Goal: Navigation & Orientation: Find specific page/section

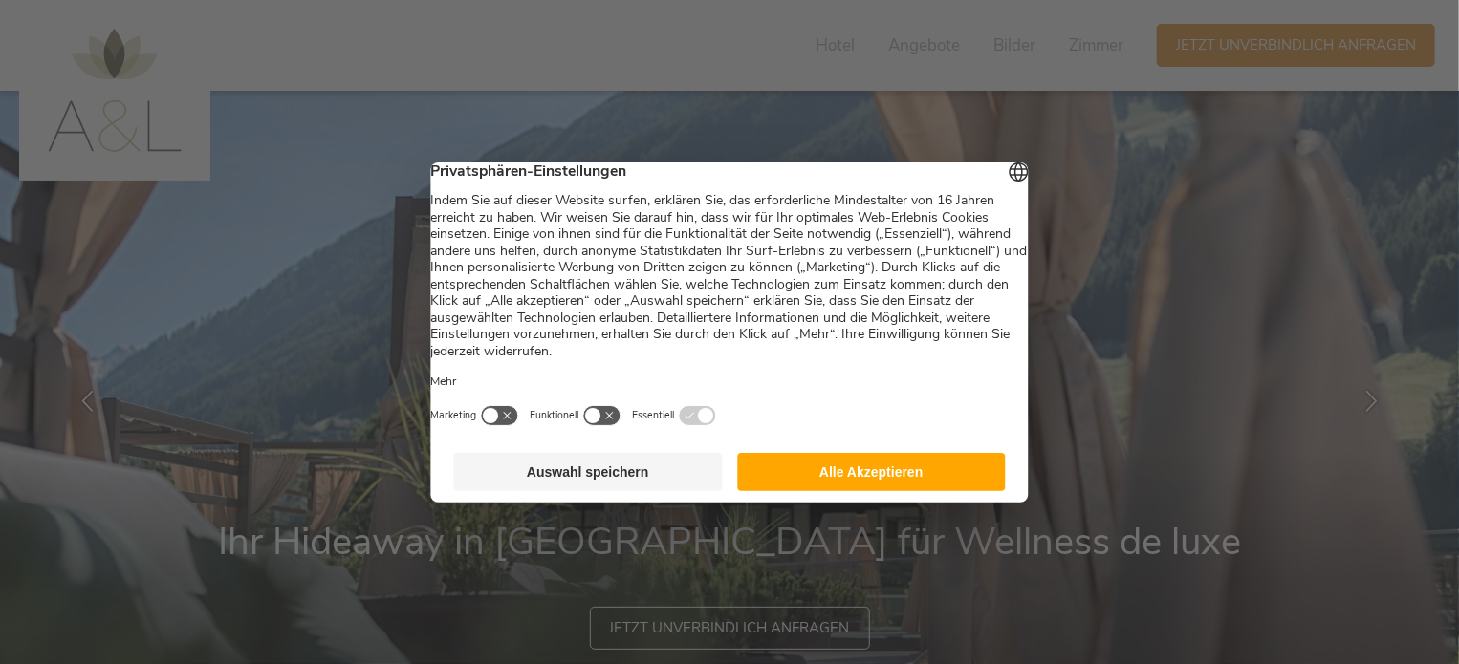
click at [894, 477] on button "Alle Akzeptieren" at bounding box center [871, 472] width 269 height 38
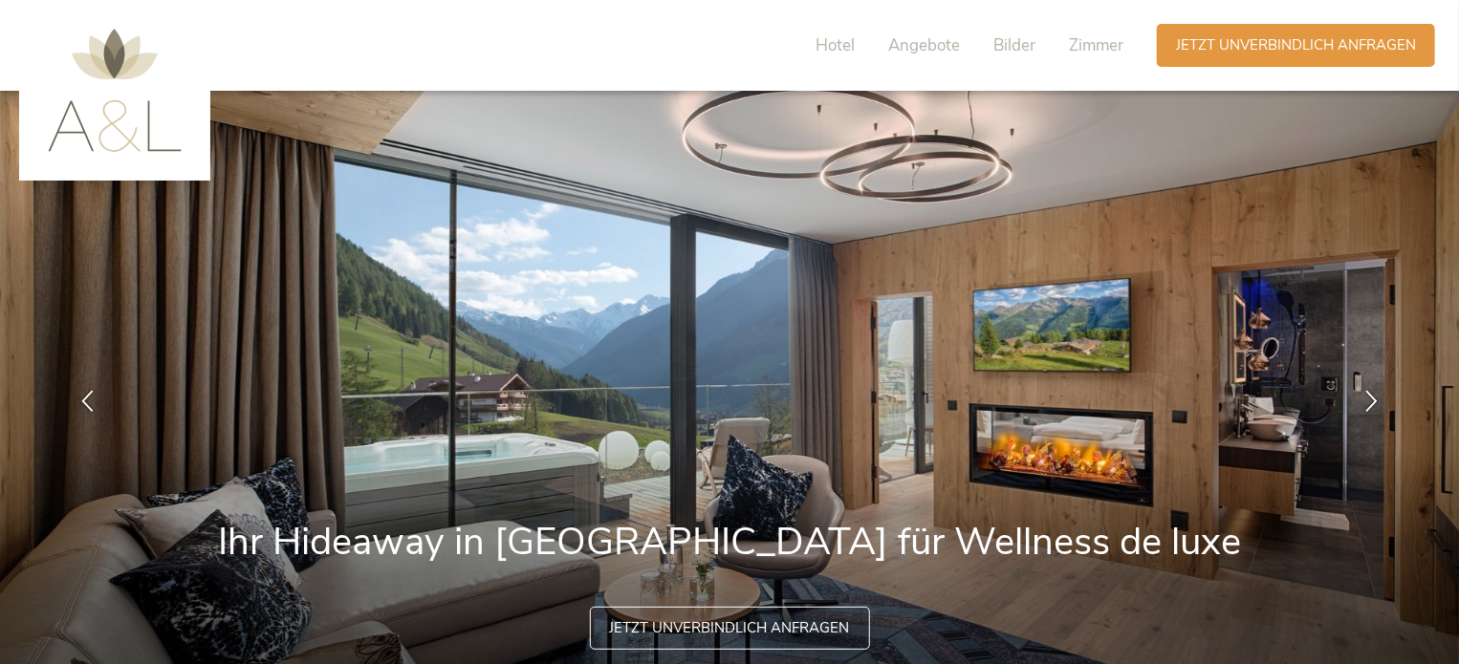
click at [113, 62] on img at bounding box center [115, 90] width 134 height 123
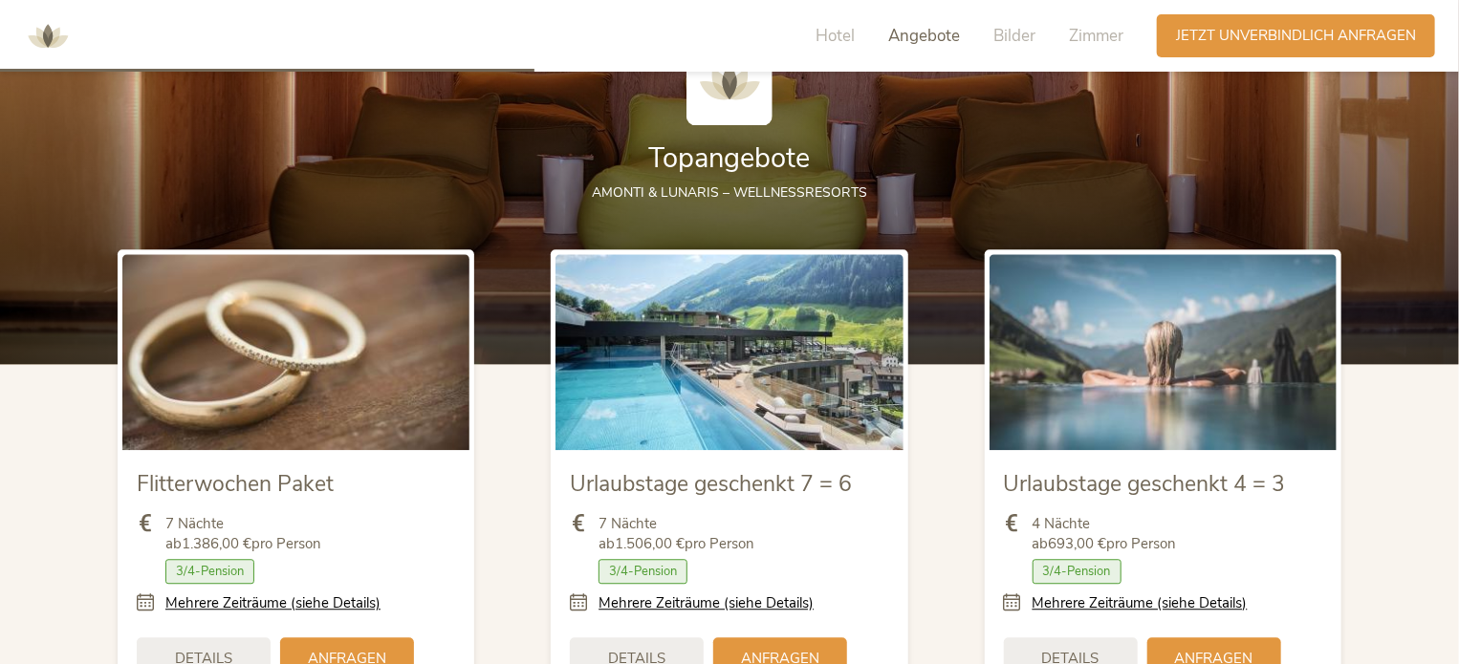
scroll to position [2165, 0]
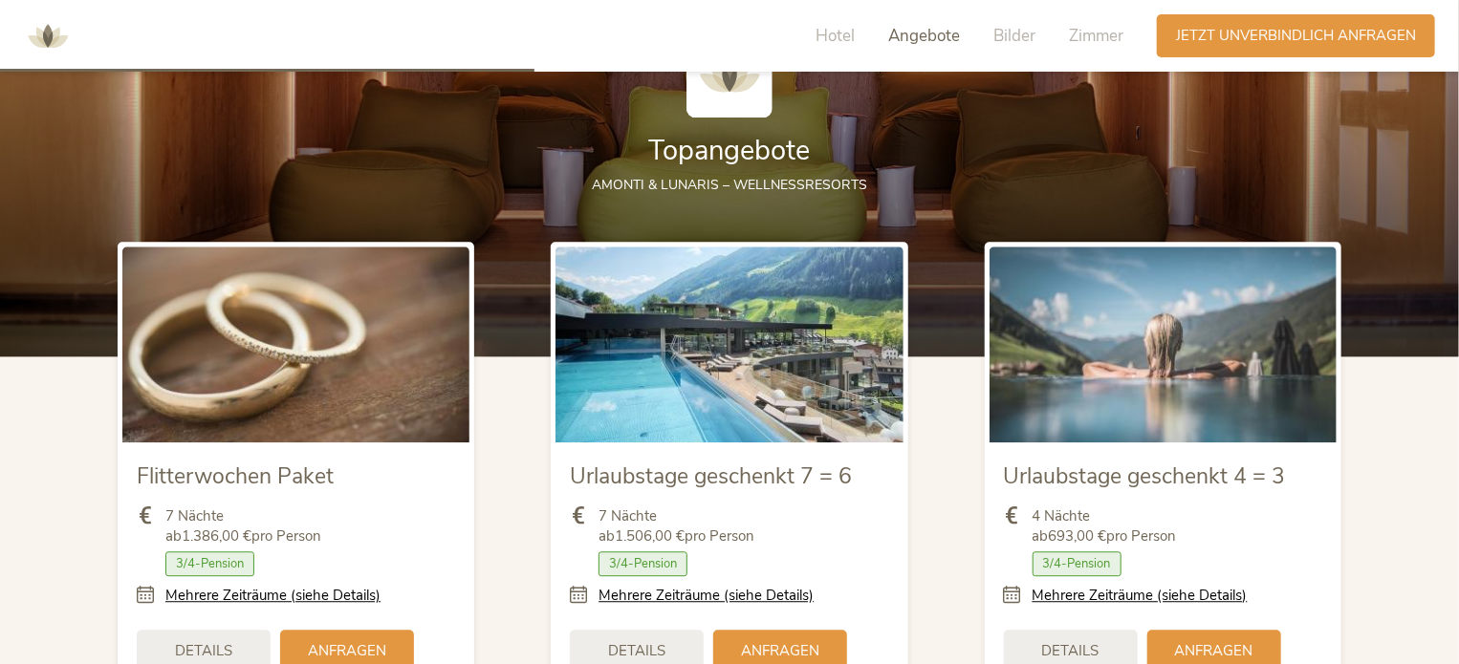
drag, startPoint x: 1452, startPoint y: 241, endPoint x: 1453, endPoint y: 274, distance: 33.5
click at [1453, 274] on div at bounding box center [729, 165] width 1459 height 382
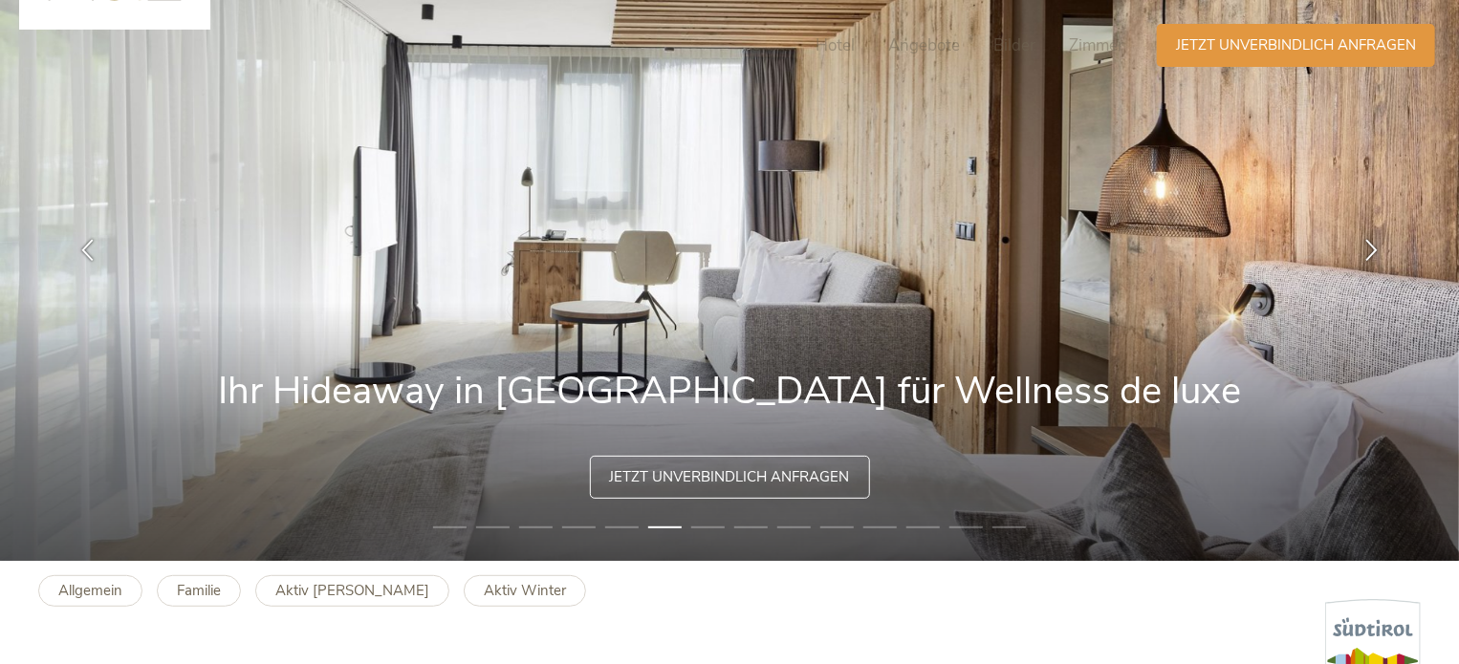
scroll to position [0, 0]
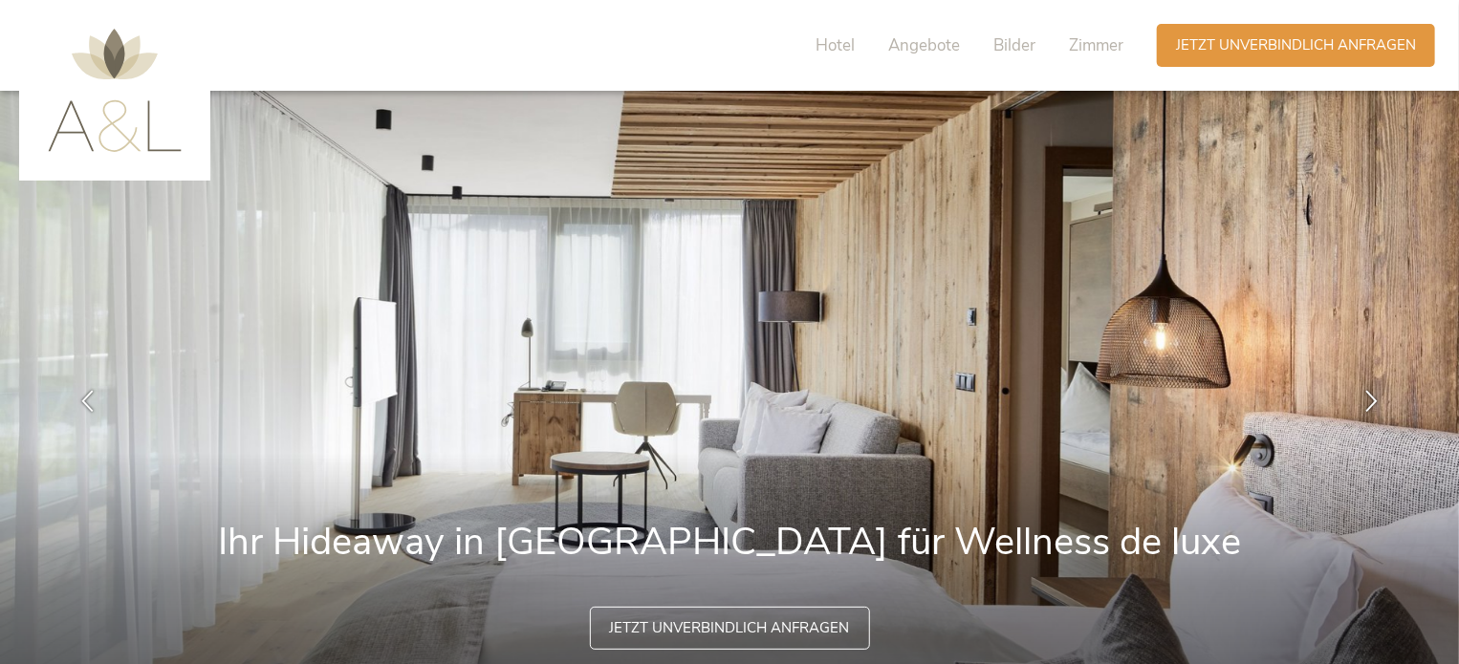
click at [819, 32] on div "Hotel Angebote Bilder Zimmer" at bounding box center [974, 45] width 365 height 43
click at [828, 44] on span "Hotel" at bounding box center [835, 45] width 39 height 22
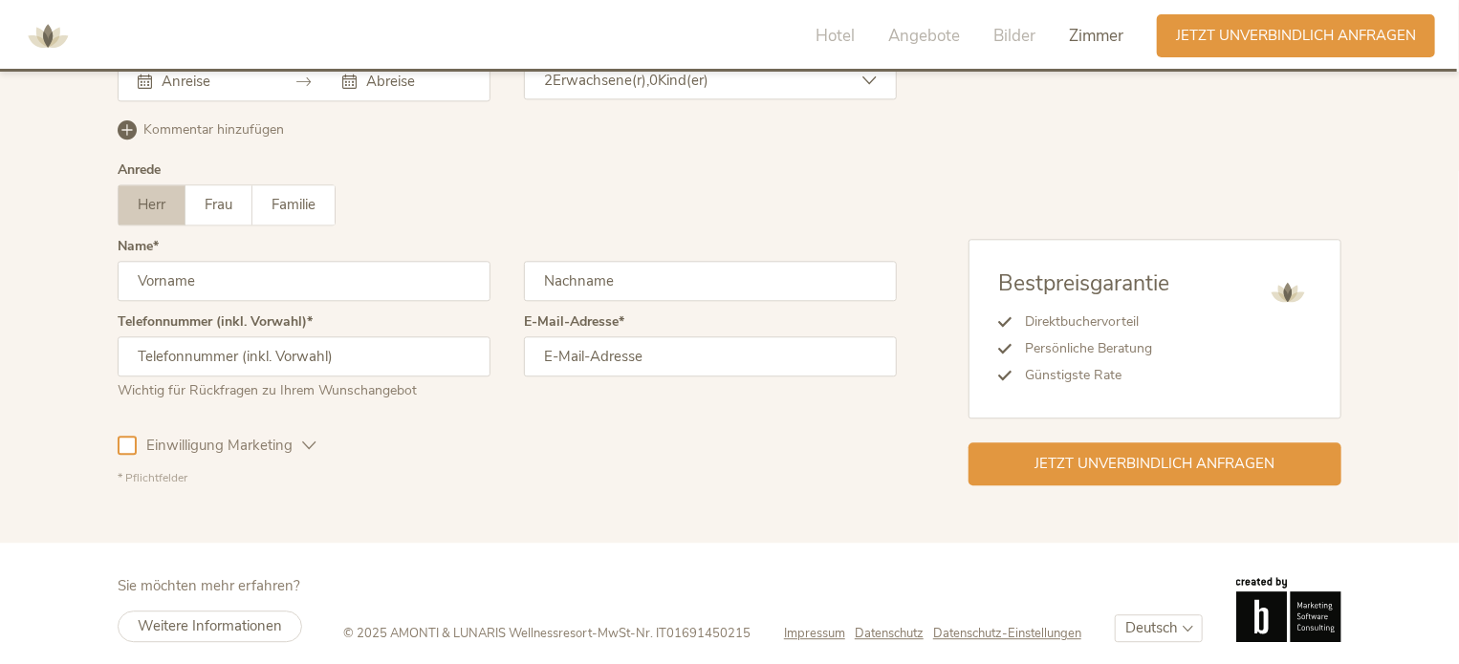
scroll to position [5910, 0]
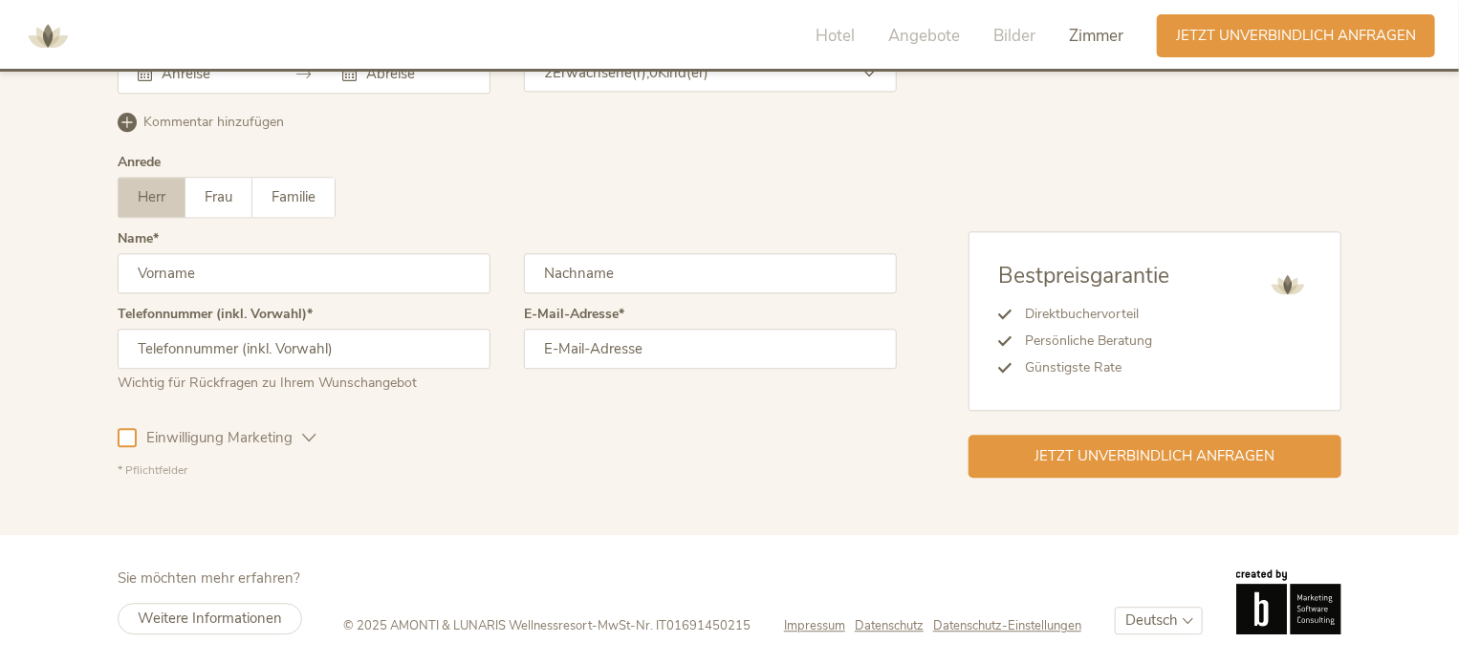
click at [1458, 638] on footer "Sie möchten mehr erfahren? Weitere Informationen © 2025 AMONTI & LUNARIS Wellne…" at bounding box center [729, 601] width 1459 height 133
click at [199, 613] on span "Weitere Informationen" at bounding box center [210, 618] width 144 height 19
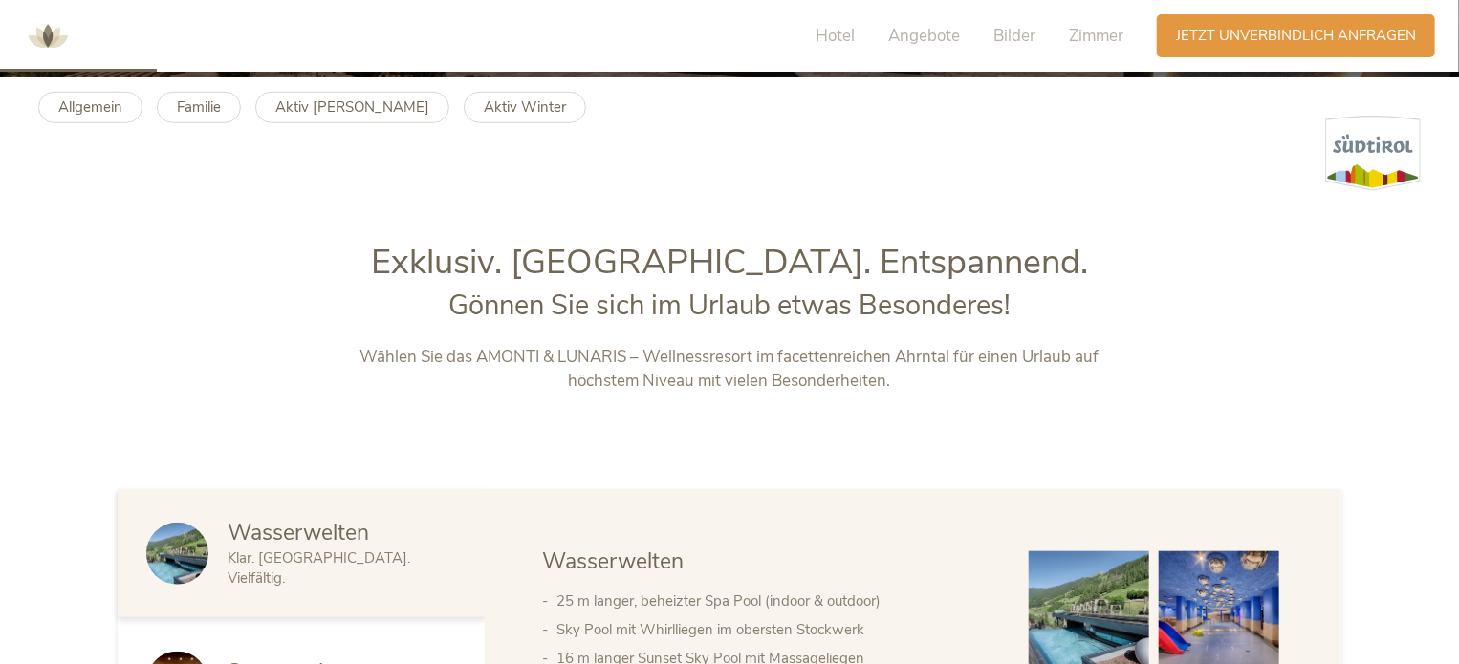
scroll to position [0, 0]
